Goal: Information Seeking & Learning: Learn about a topic

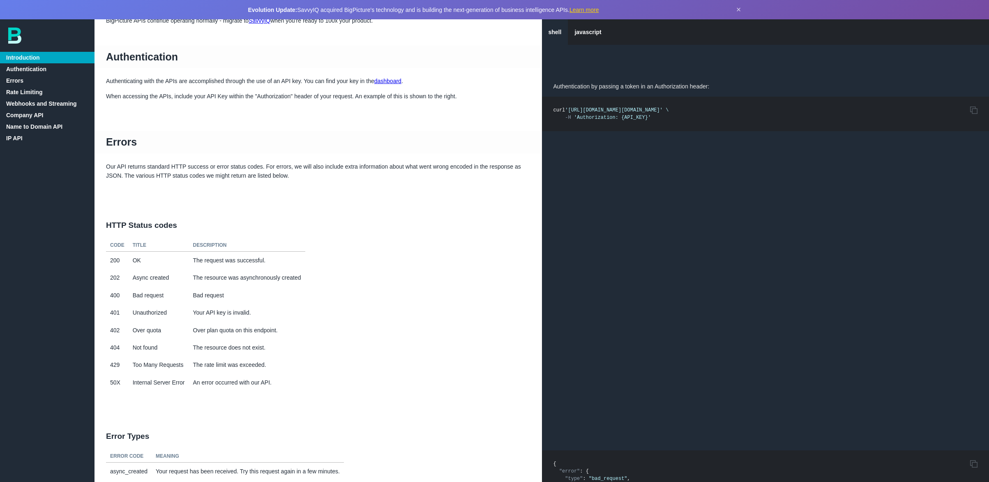
scroll to position [164, 0]
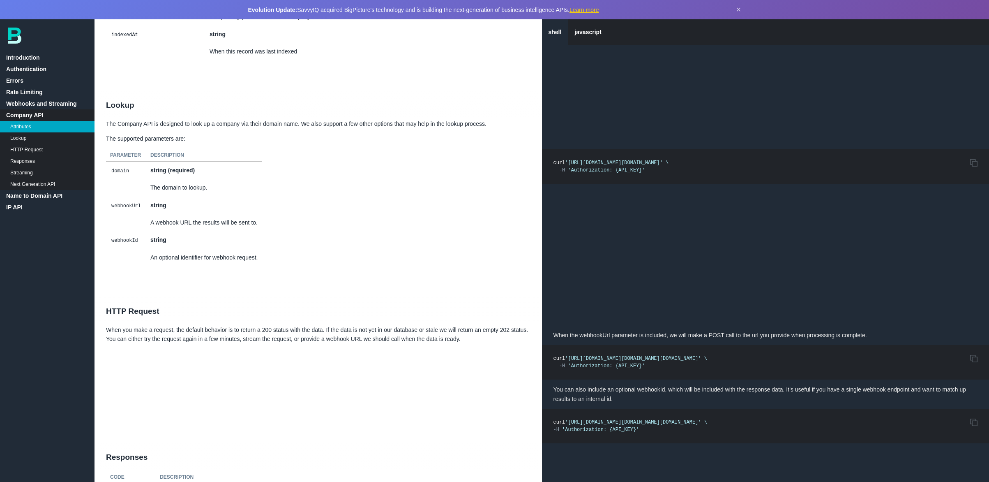
scroll to position [3330, 0]
